Goal: Task Accomplishment & Management: Manage account settings

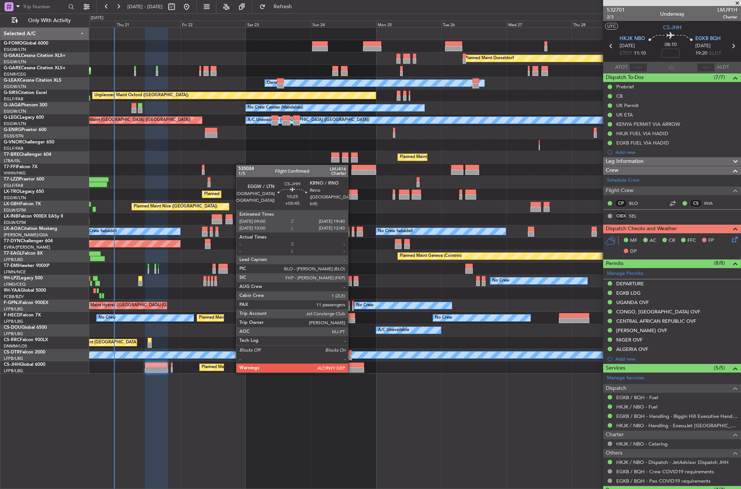
click at [351, 372] on div at bounding box center [349, 369] width 29 height 5
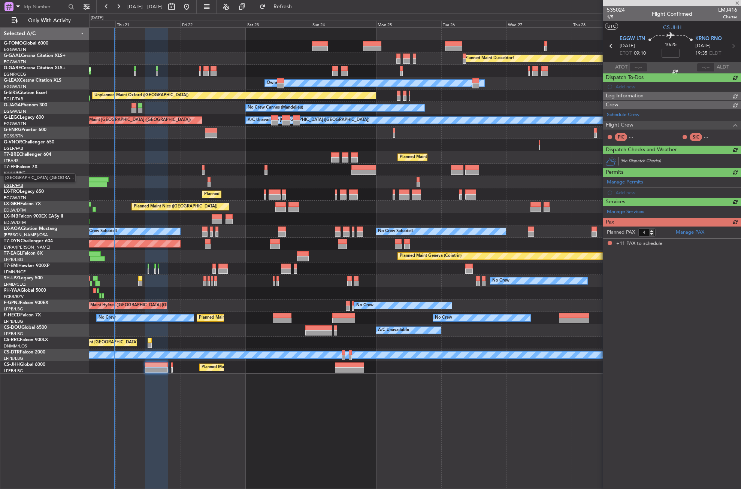
type input "+00:45"
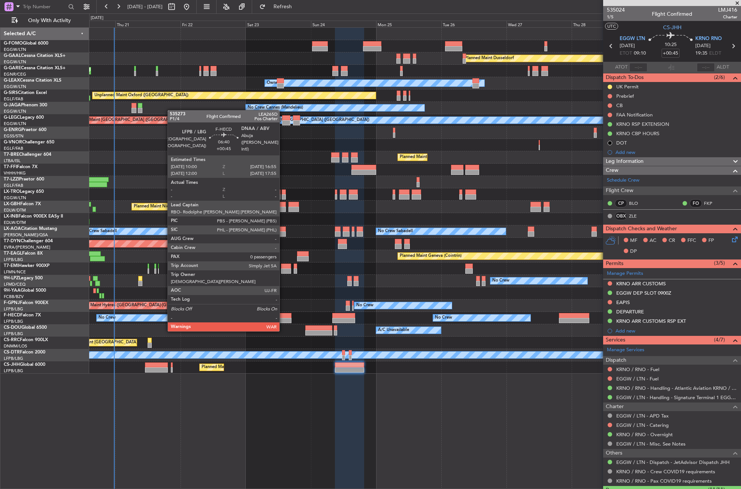
click at [283, 316] on div at bounding box center [282, 315] width 19 height 5
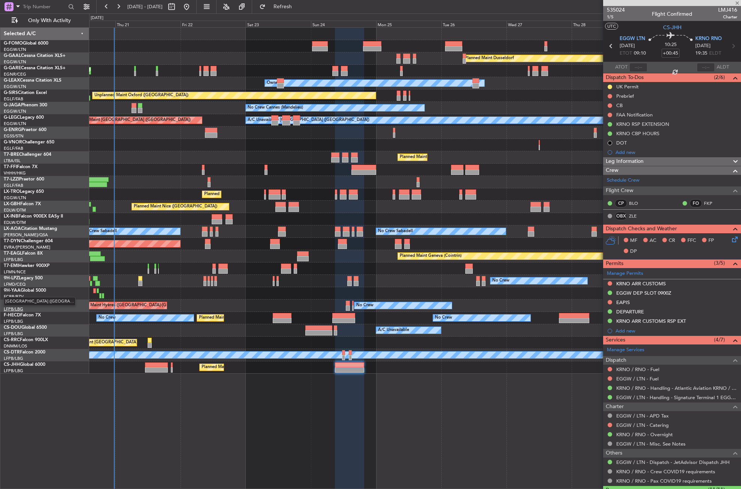
type input "0"
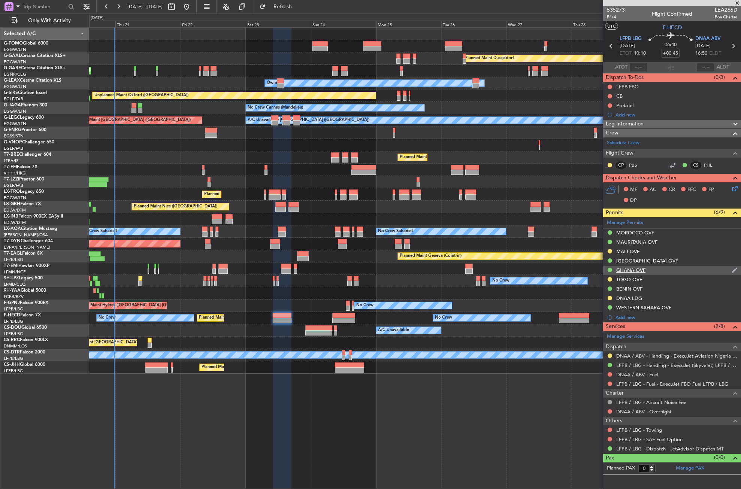
click at [634, 274] on div "GHANA OVF" at bounding box center [672, 270] width 138 height 9
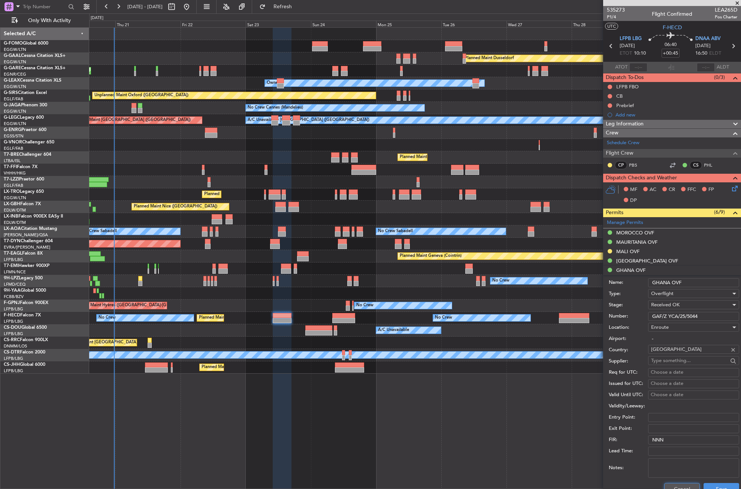
drag, startPoint x: 682, startPoint y: 485, endPoint x: 682, endPoint y: 470, distance: 14.6
click at [682, 484] on button "Cancel" at bounding box center [682, 489] width 36 height 12
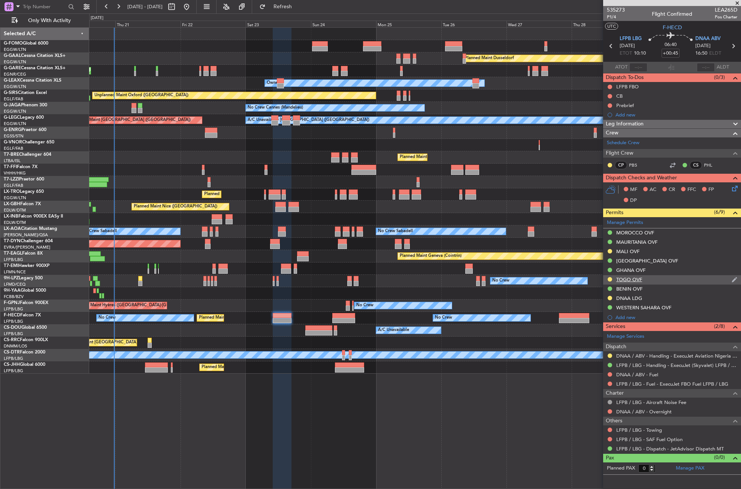
click at [618, 282] on div "TOGO OVF" at bounding box center [672, 279] width 138 height 9
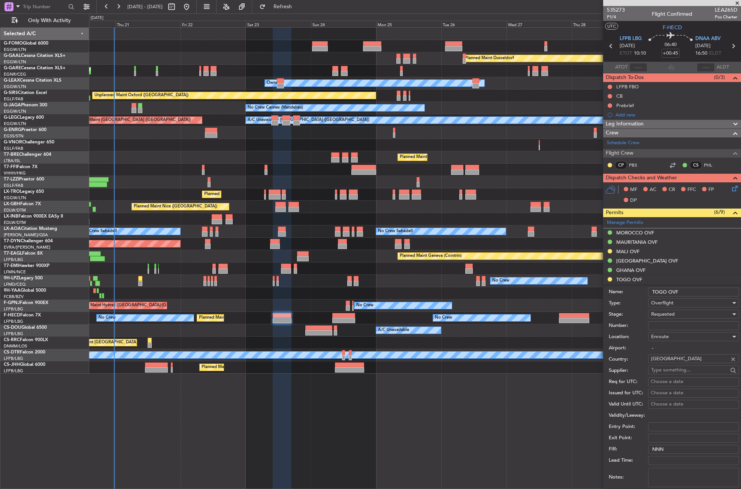
click at [663, 322] on input "Number:" at bounding box center [693, 325] width 91 height 9
paste input "AUTORISATION DE SURVOL N° 0364/ANAC/25"
type input "AUTORISATION DE SURVOL N° 0364/ANAC/25"
click at [664, 313] on span "Requested" at bounding box center [663, 314] width 24 height 7
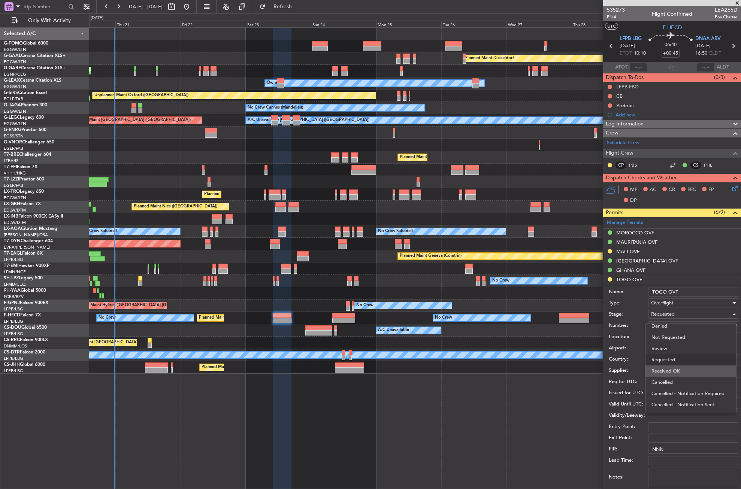
click at [672, 367] on span "Received OK" at bounding box center [690, 370] width 79 height 11
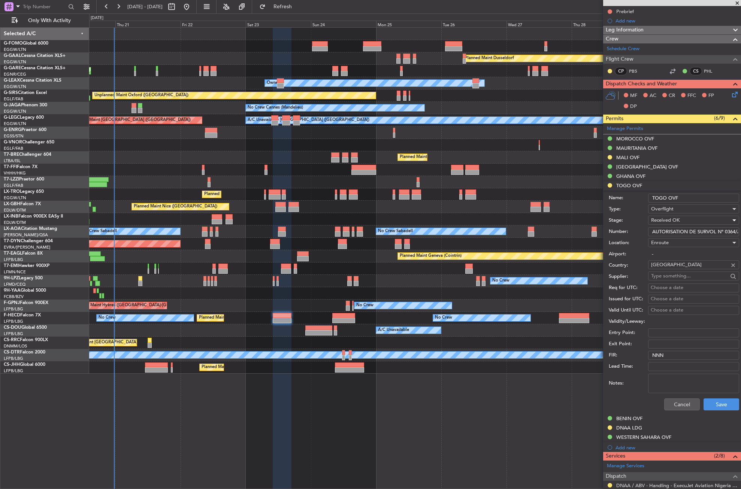
scroll to position [150, 0]
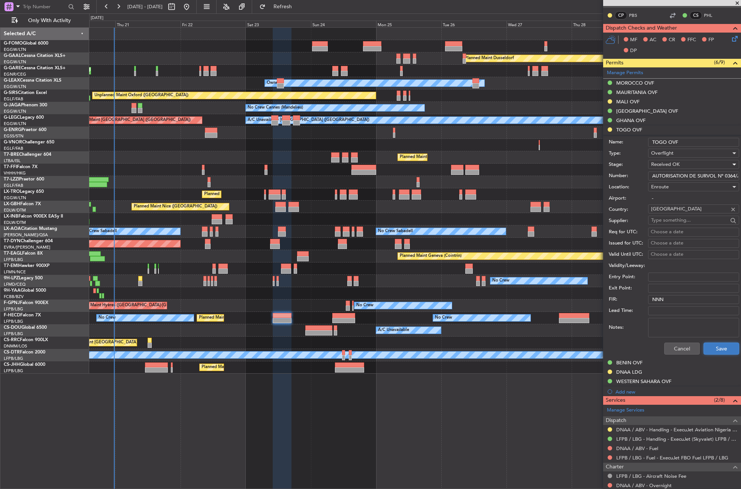
click at [707, 348] on button "Save" at bounding box center [721, 349] width 36 height 12
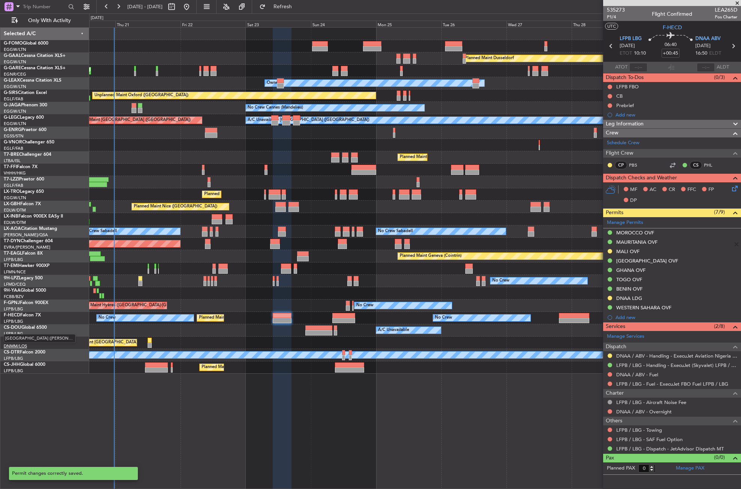
scroll to position [0, 0]
click at [653, 270] on div "GHANA OVF" at bounding box center [672, 270] width 138 height 9
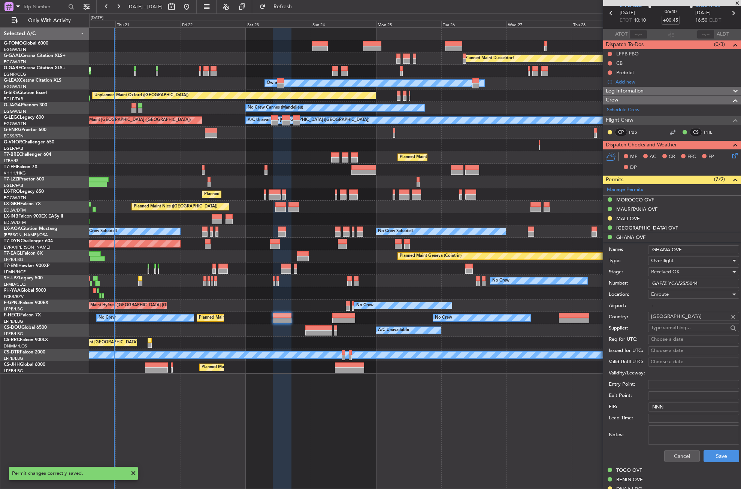
scroll to position [75, 0]
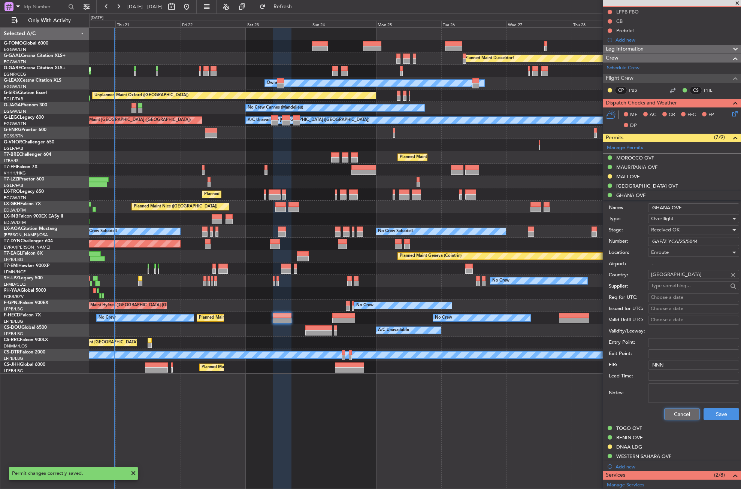
click at [674, 412] on button "Cancel" at bounding box center [682, 414] width 36 height 12
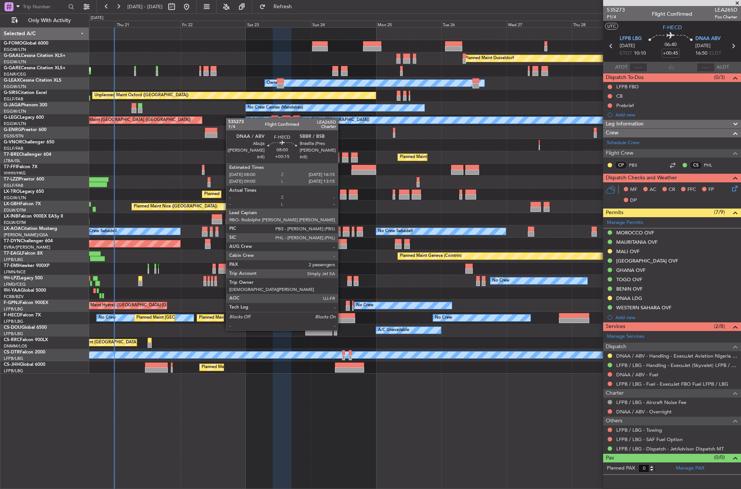
click at [341, 316] on div at bounding box center [343, 315] width 22 height 5
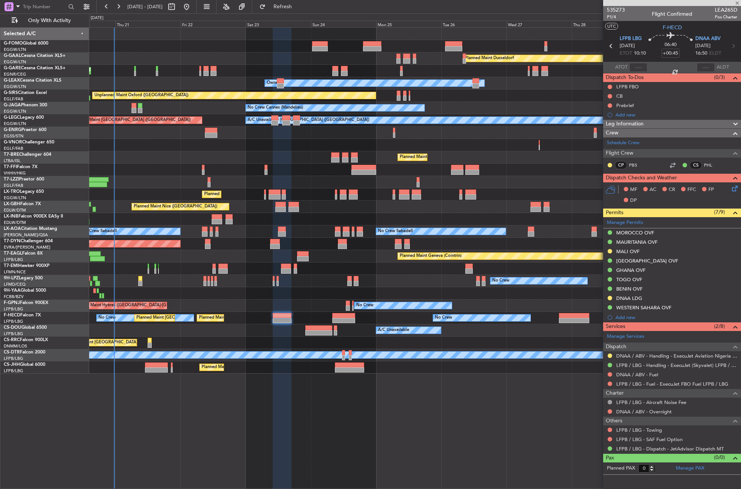
type input "+00:15"
type input "2"
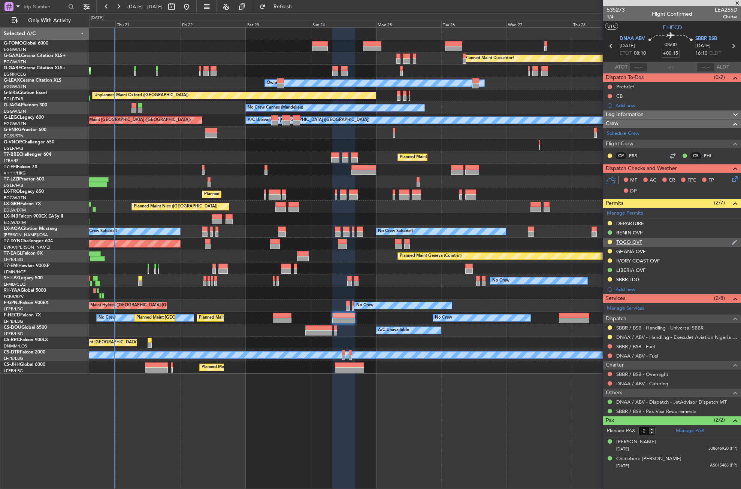
click at [649, 240] on div "TOGO OVF" at bounding box center [672, 242] width 138 height 9
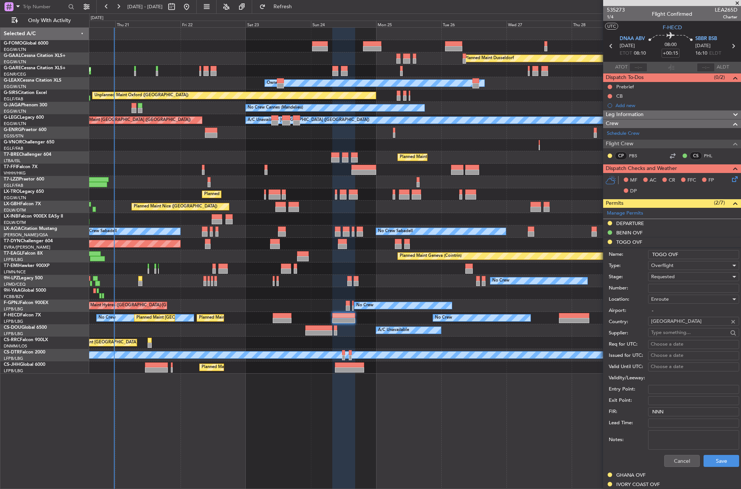
click at [661, 289] on input "Number:" at bounding box center [693, 288] width 91 height 9
paste input "AUTORISATION DE SURVOL N° 0365/ANAC/25"
type input "AUTORISATION DE SURVOL N° 0365/ANAC/25"
click at [666, 276] on span "Requested" at bounding box center [663, 276] width 24 height 7
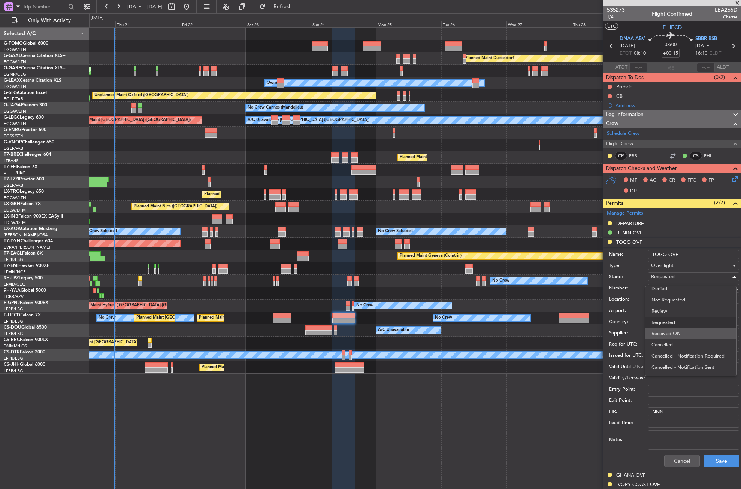
click at [676, 330] on span "Received OK" at bounding box center [690, 333] width 79 height 11
click at [710, 458] on button "Save" at bounding box center [721, 461] width 36 height 12
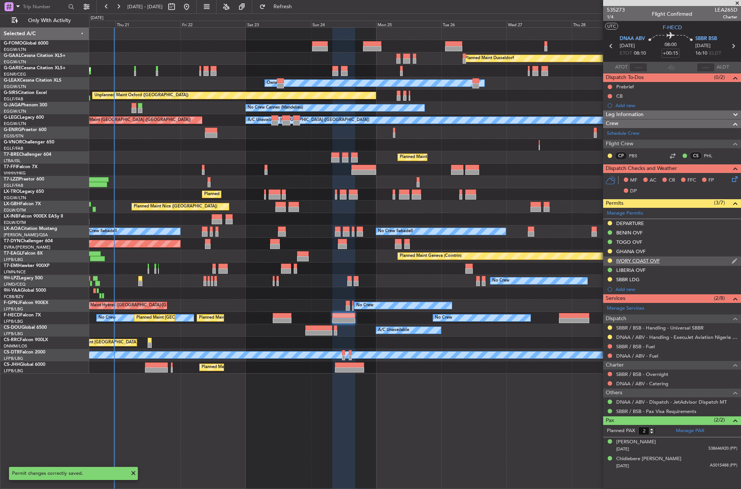
click at [649, 263] on div "IVORY COAST OVF" at bounding box center [637, 261] width 43 height 6
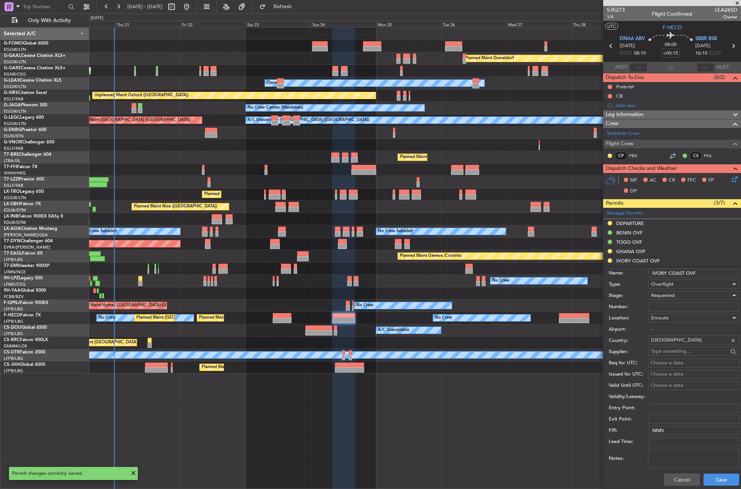
click at [663, 306] on input "Number:" at bounding box center [693, 307] width 91 height 9
paste input "A1513/PR/CAB/CEMP/SMAT DU [DATE]"
type input "A1513/PR/CAB/CEMP/SMAT DU [DATE]"
click at [664, 295] on span "Requested" at bounding box center [663, 295] width 24 height 7
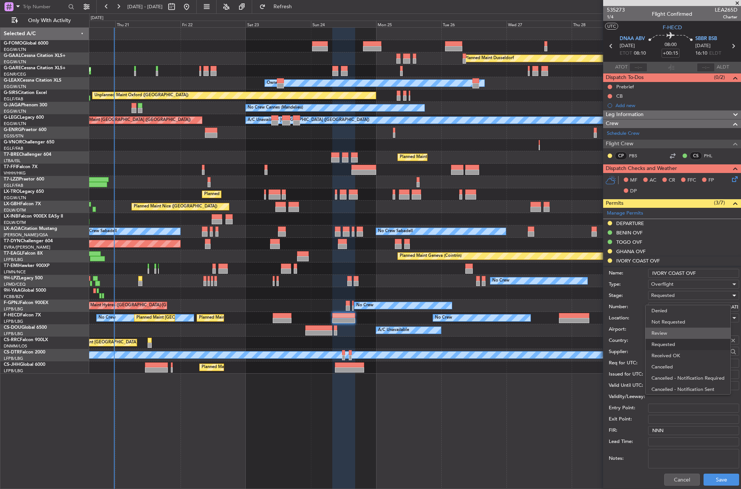
scroll to position [3, 0]
click at [677, 347] on span "Received OK" at bounding box center [690, 352] width 79 height 11
click at [711, 479] on button "Save" at bounding box center [721, 480] width 36 height 12
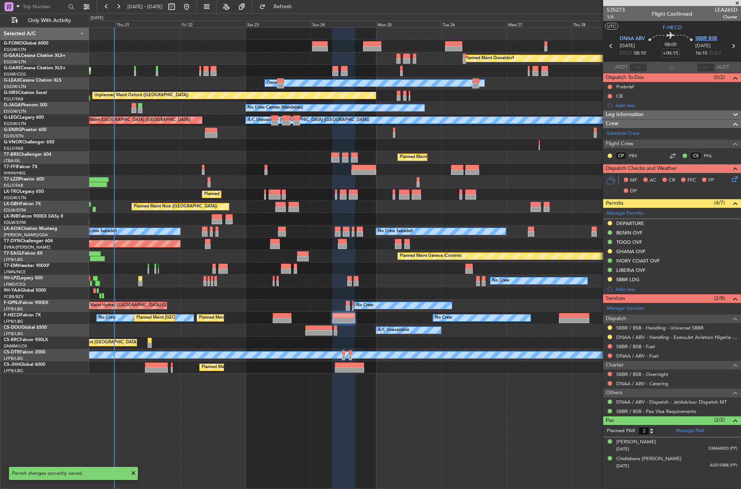
click at [698, 39] on span "SBBR BSB" at bounding box center [706, 38] width 22 height 7
click at [615, 291] on div "Add new" at bounding box center [672, 289] width 115 height 6
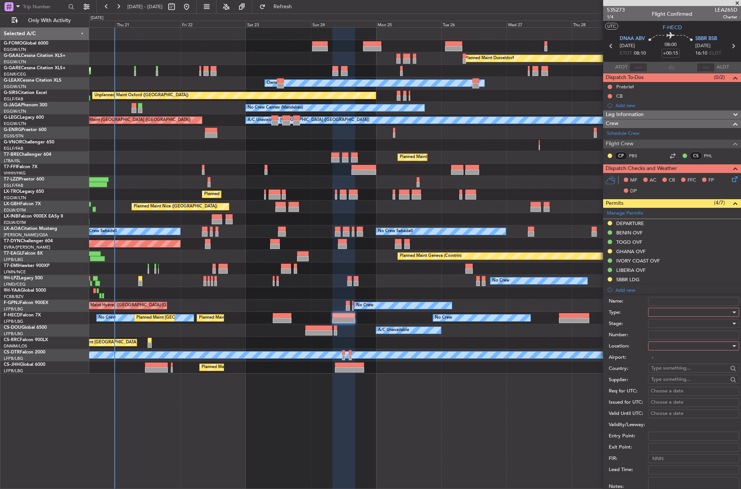
click at [666, 311] on div at bounding box center [691, 312] width 80 height 11
click at [667, 347] on span "Overflight" at bounding box center [690, 348] width 79 height 11
click at [672, 348] on div at bounding box center [691, 345] width 80 height 11
click at [665, 400] on span "Arrival Alt" at bounding box center [690, 394] width 79 height 11
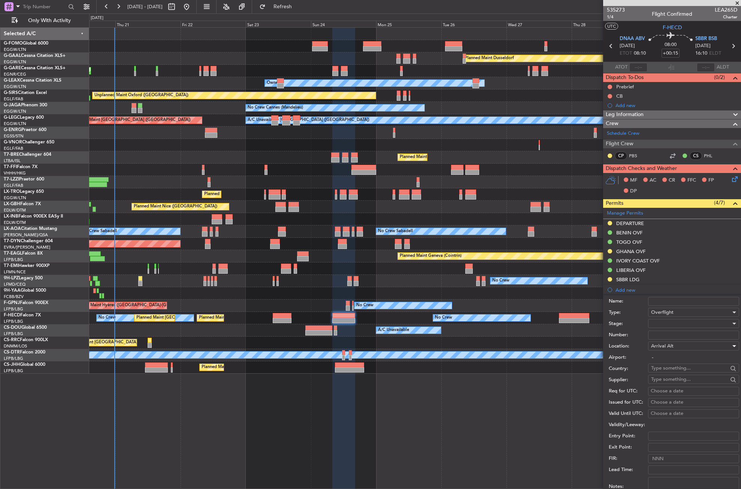
click at [662, 354] on input "-" at bounding box center [693, 357] width 91 height 9
click at [662, 349] on div "Arrival Alt" at bounding box center [691, 345] width 80 height 11
click at [661, 406] on span "Enroute" at bounding box center [690, 406] width 79 height 11
click at [657, 323] on div at bounding box center [691, 323] width 80 height 11
drag, startPoint x: 663, startPoint y: 385, endPoint x: 663, endPoint y: 380, distance: 4.1
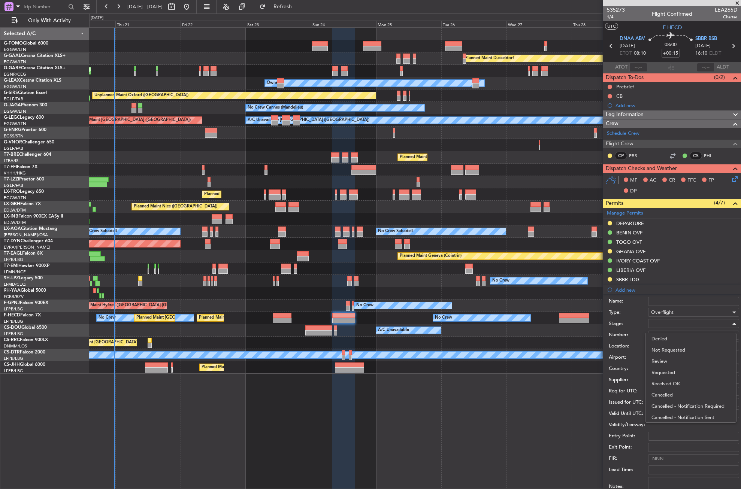
click at [663, 384] on span "Received OK" at bounding box center [690, 383] width 79 height 11
click at [656, 333] on input "Number:" at bounding box center [693, 335] width 91 height 9
paste input "ELCAA/B32D52F9/08/20/25/042/0/16297/ FHECD"
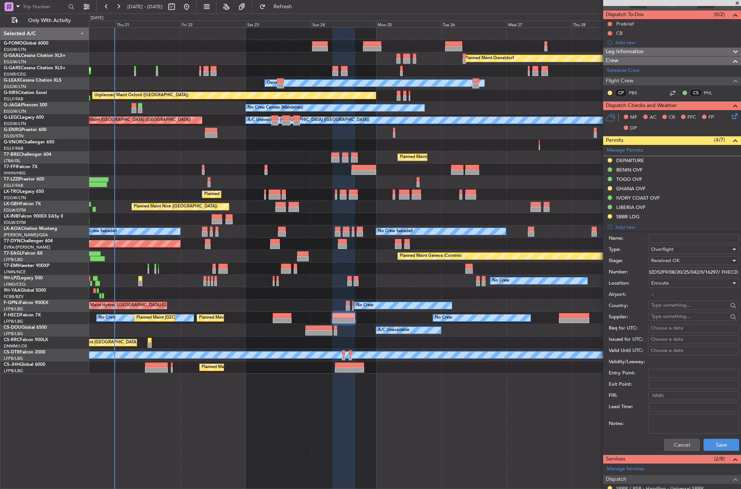
scroll to position [112, 0]
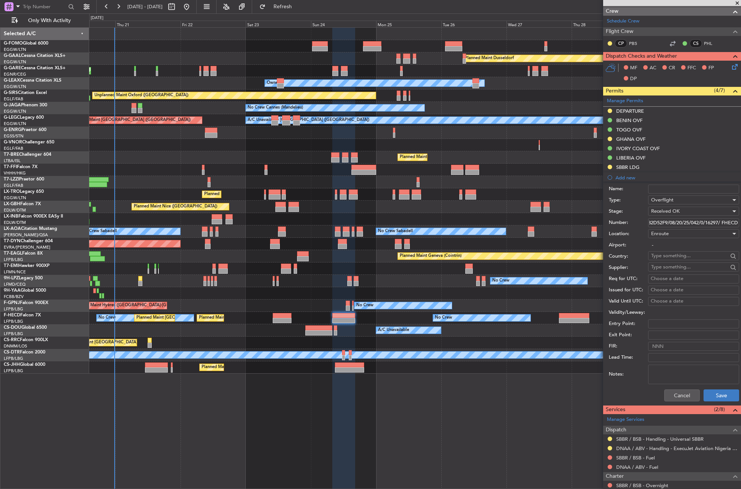
type input "ELCAA/B32D52F9/08/20/25/042/0/16297/ FHECD"
click at [722, 389] on button "Save" at bounding box center [721, 395] width 36 height 12
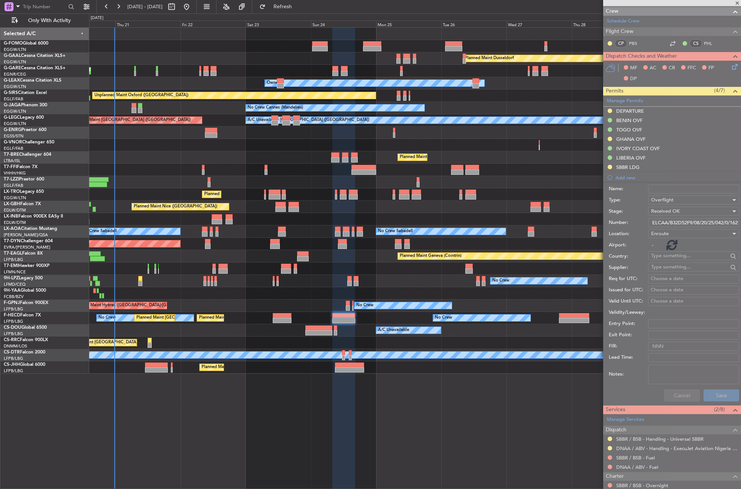
scroll to position [0, 0]
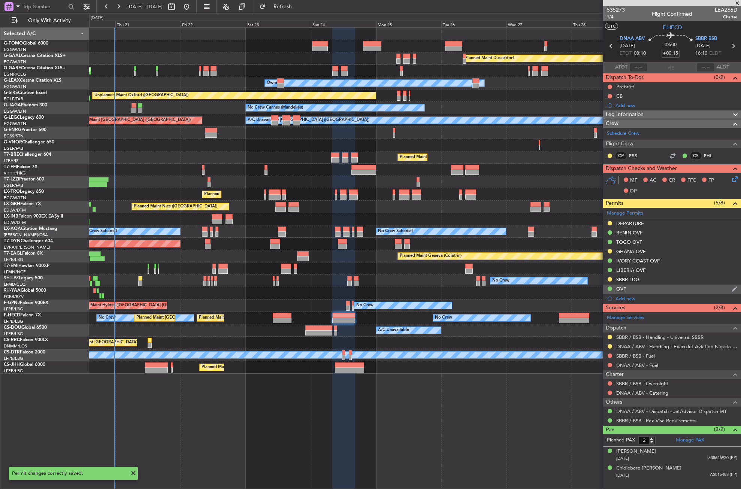
click at [630, 290] on div "OVF" at bounding box center [672, 289] width 138 height 9
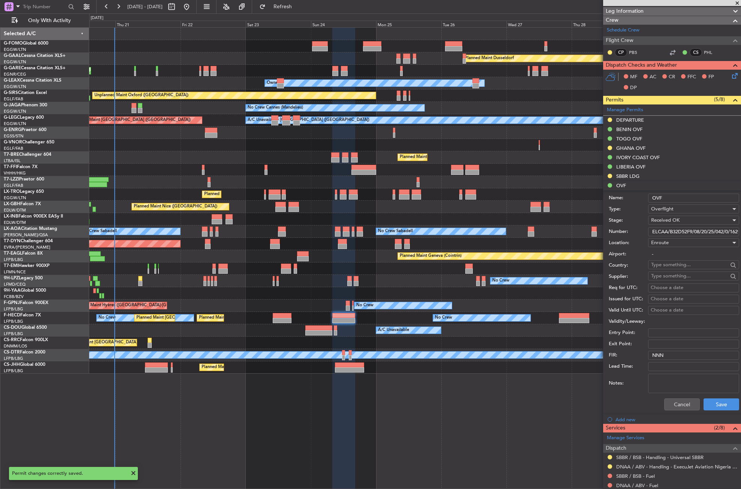
scroll to position [112, 0]
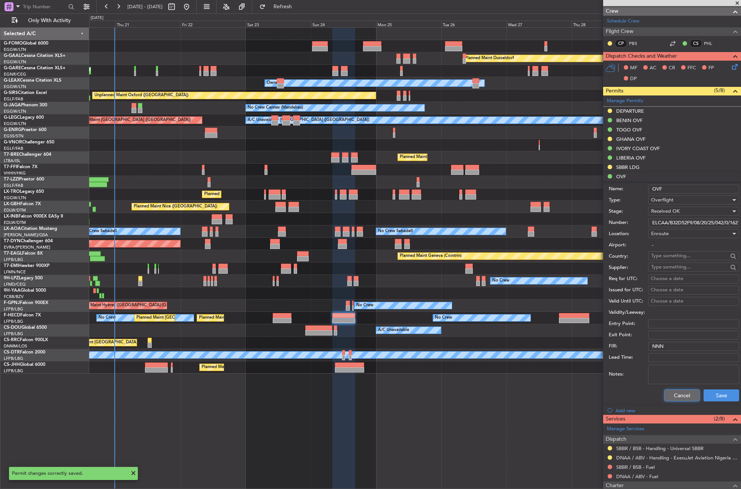
click at [671, 392] on button "Cancel" at bounding box center [682, 395] width 36 height 12
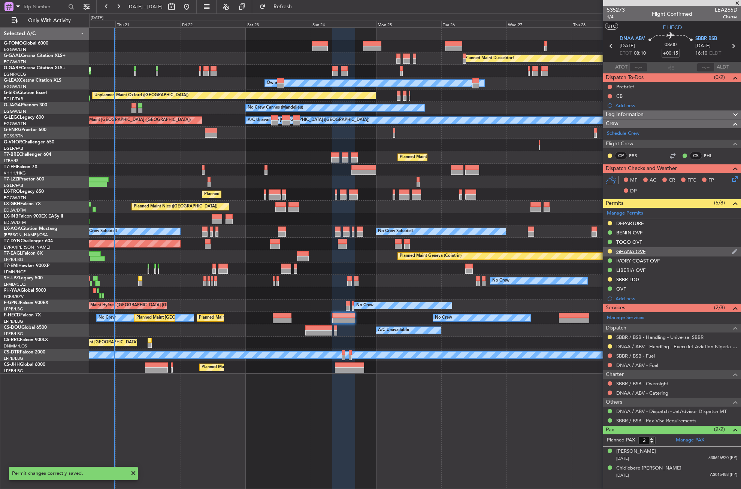
scroll to position [0, 0]
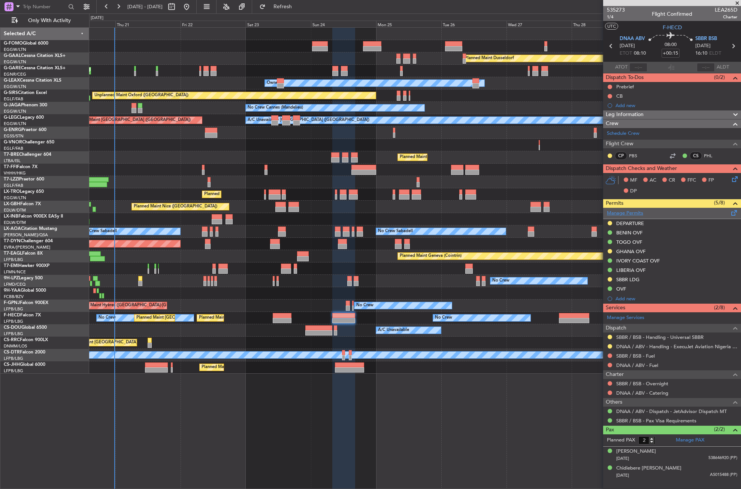
click at [627, 214] on link "Manage Permits" at bounding box center [625, 213] width 36 height 7
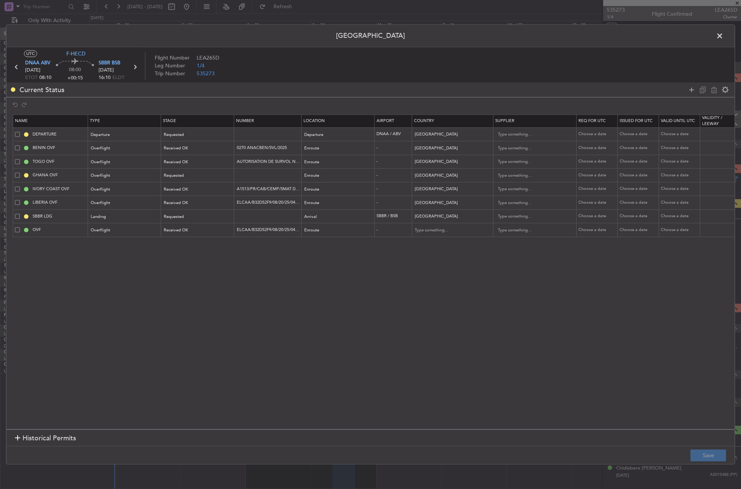
click at [15, 229] on span at bounding box center [17, 229] width 5 height 5
click at [20, 227] on input "checkbox" at bounding box center [20, 227] width 0 height 0
click at [710, 91] on icon at bounding box center [713, 89] width 9 height 9
click at [698, 450] on button "Save" at bounding box center [708, 456] width 36 height 12
click at [723, 33] on span at bounding box center [723, 37] width 0 height 15
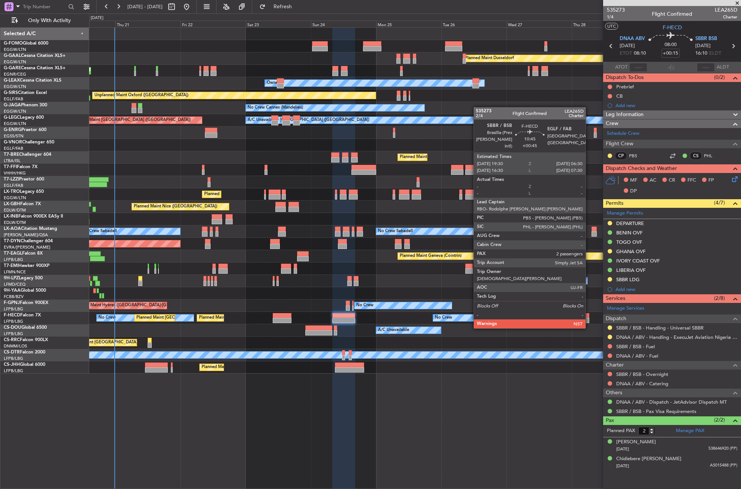
click at [589, 314] on div at bounding box center [574, 315] width 30 height 5
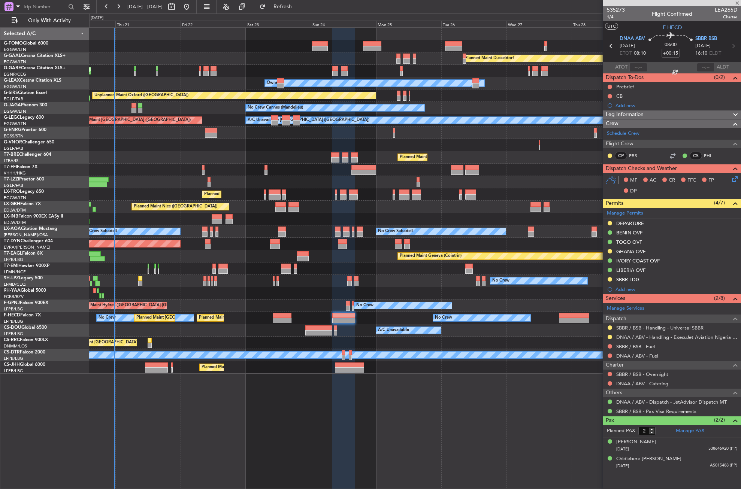
type input "+00:45"
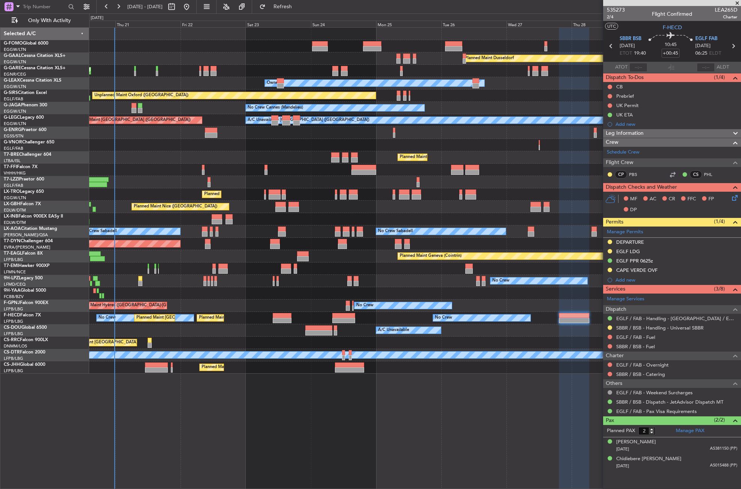
click at [231, 439] on div "Planned Maint Dusseldorf Unplanned Maint [PERSON_NAME] Owner Owner Unplanned Ma…" at bounding box center [415, 258] width 652 height 462
